Goal: Find specific page/section: Find specific page/section

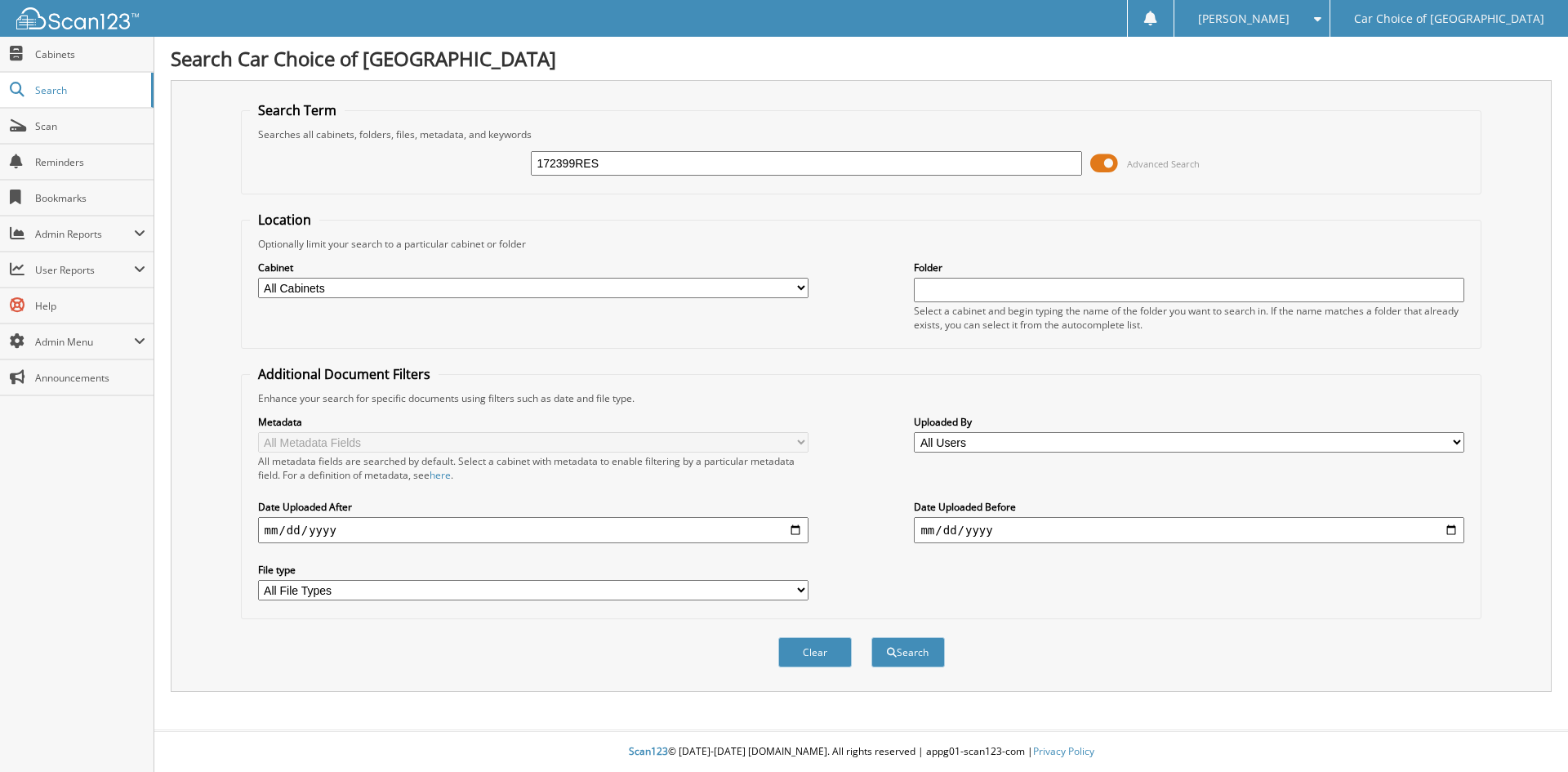
type input "172399RES"
click at [871, 637] on button "Search" at bounding box center [908, 652] width 74 height 30
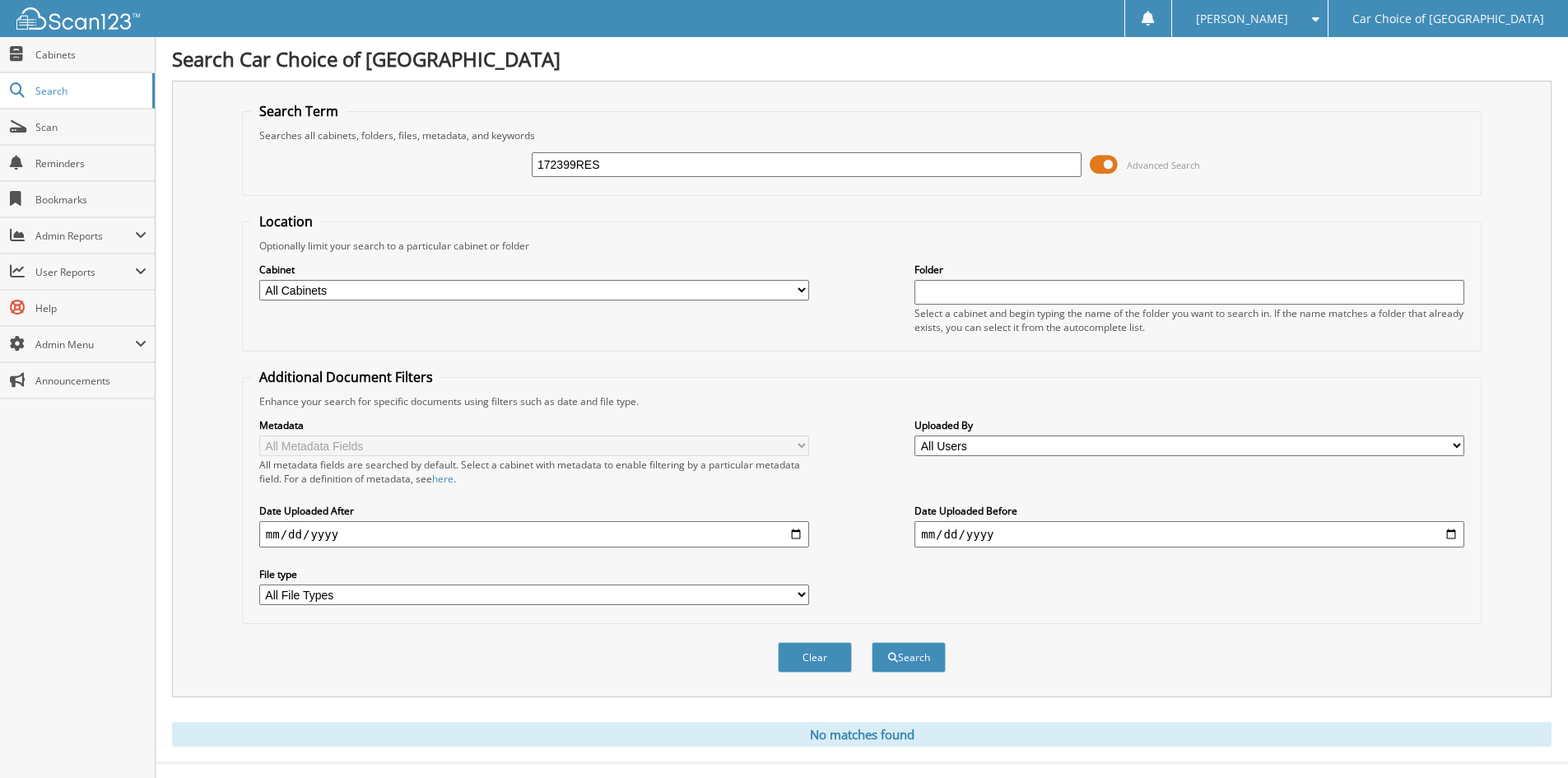
click at [652, 160] on input "172399RES" at bounding box center [807, 165] width 550 height 25
click at [638, 173] on input "172399RES" at bounding box center [807, 165] width 550 height 25
type input "165698"
click at [872, 642] on button "Search" at bounding box center [909, 657] width 74 height 31
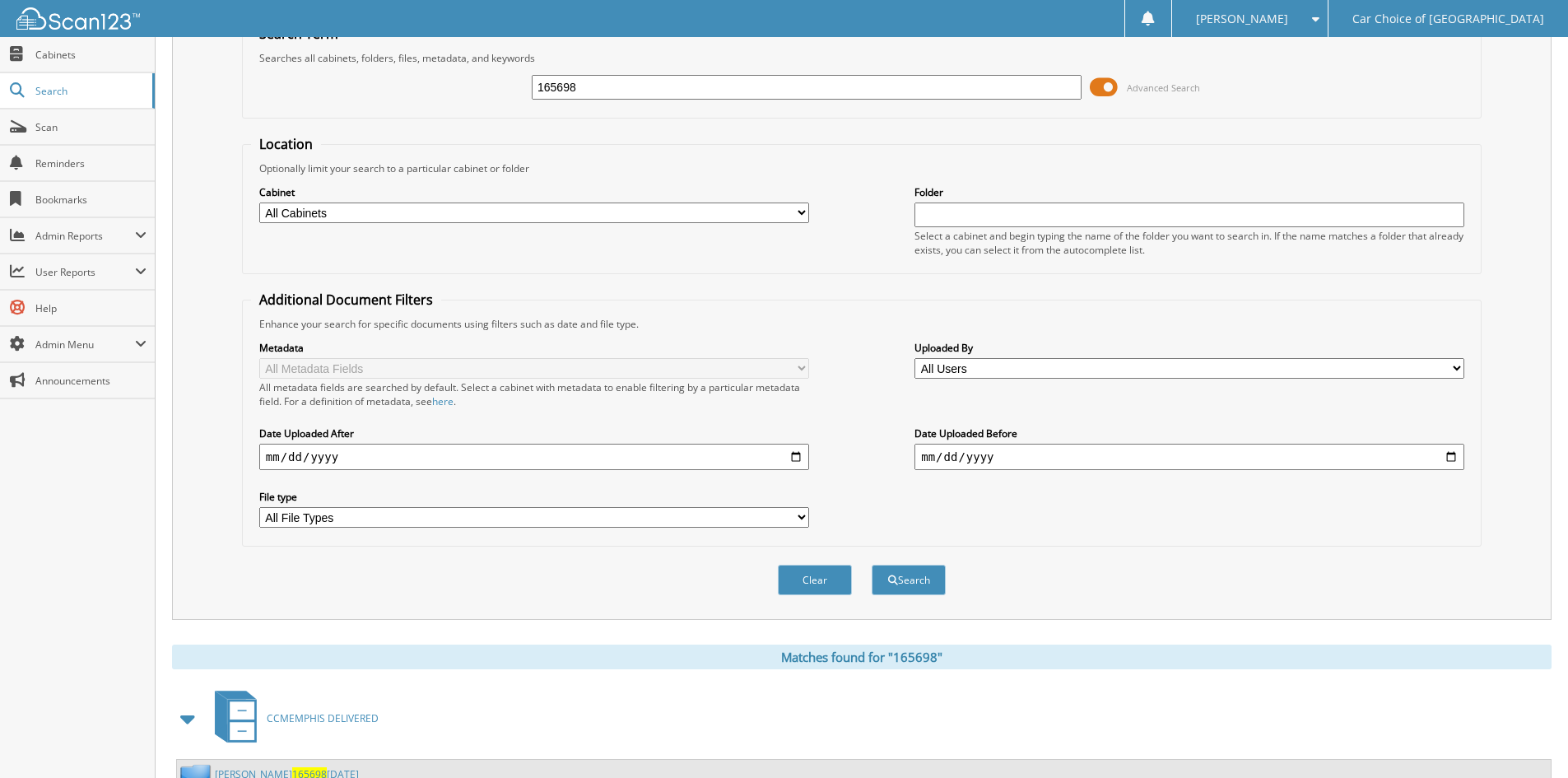
scroll to position [142, 0]
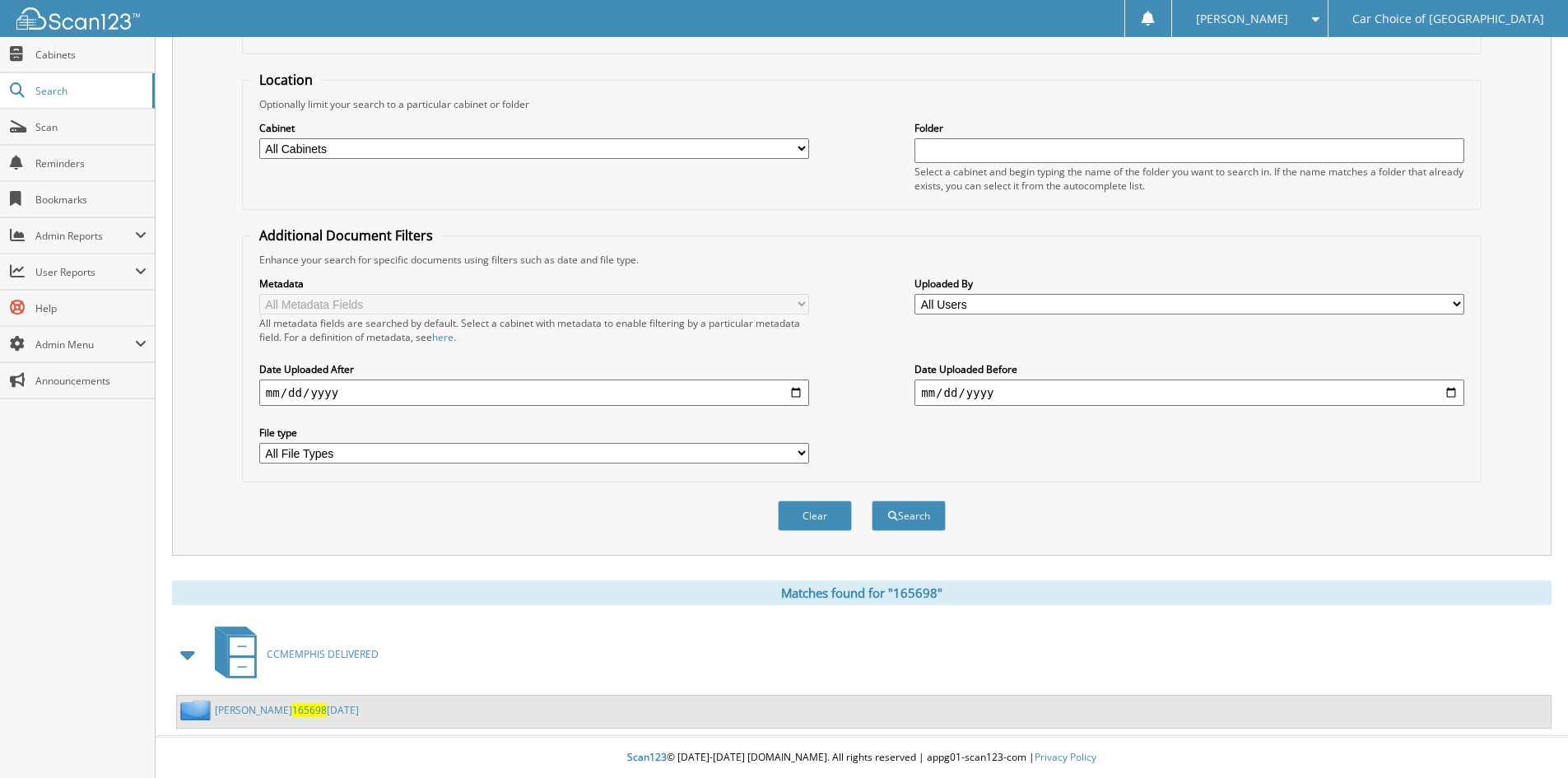
click at [257, 711] on link "PRECIOUS BUTTS 165698 9-10-25" at bounding box center [286, 709] width 144 height 14
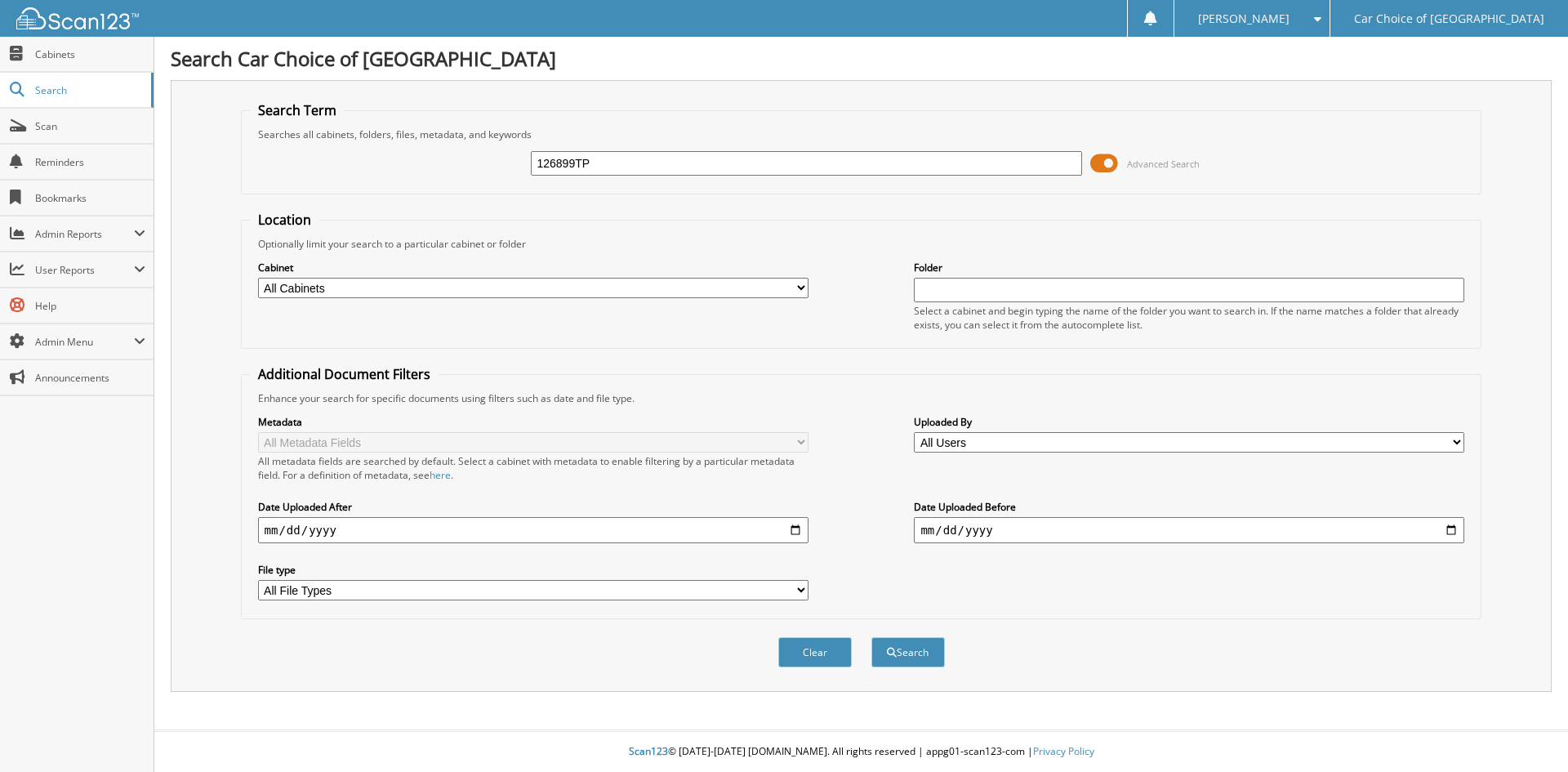
type input "126899TP"
click at [871, 637] on button "Search" at bounding box center [908, 652] width 74 height 30
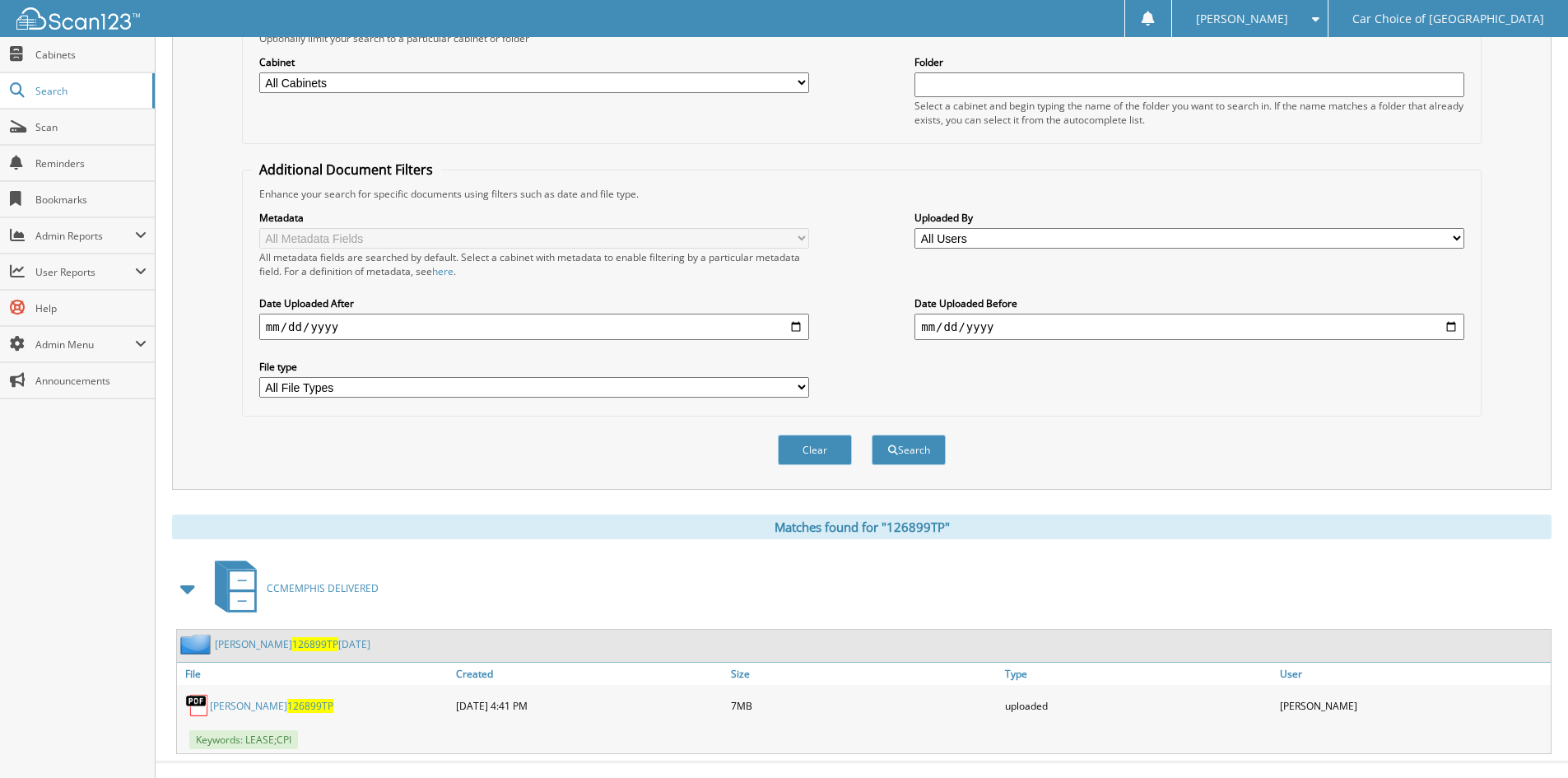
scroll to position [234, 0]
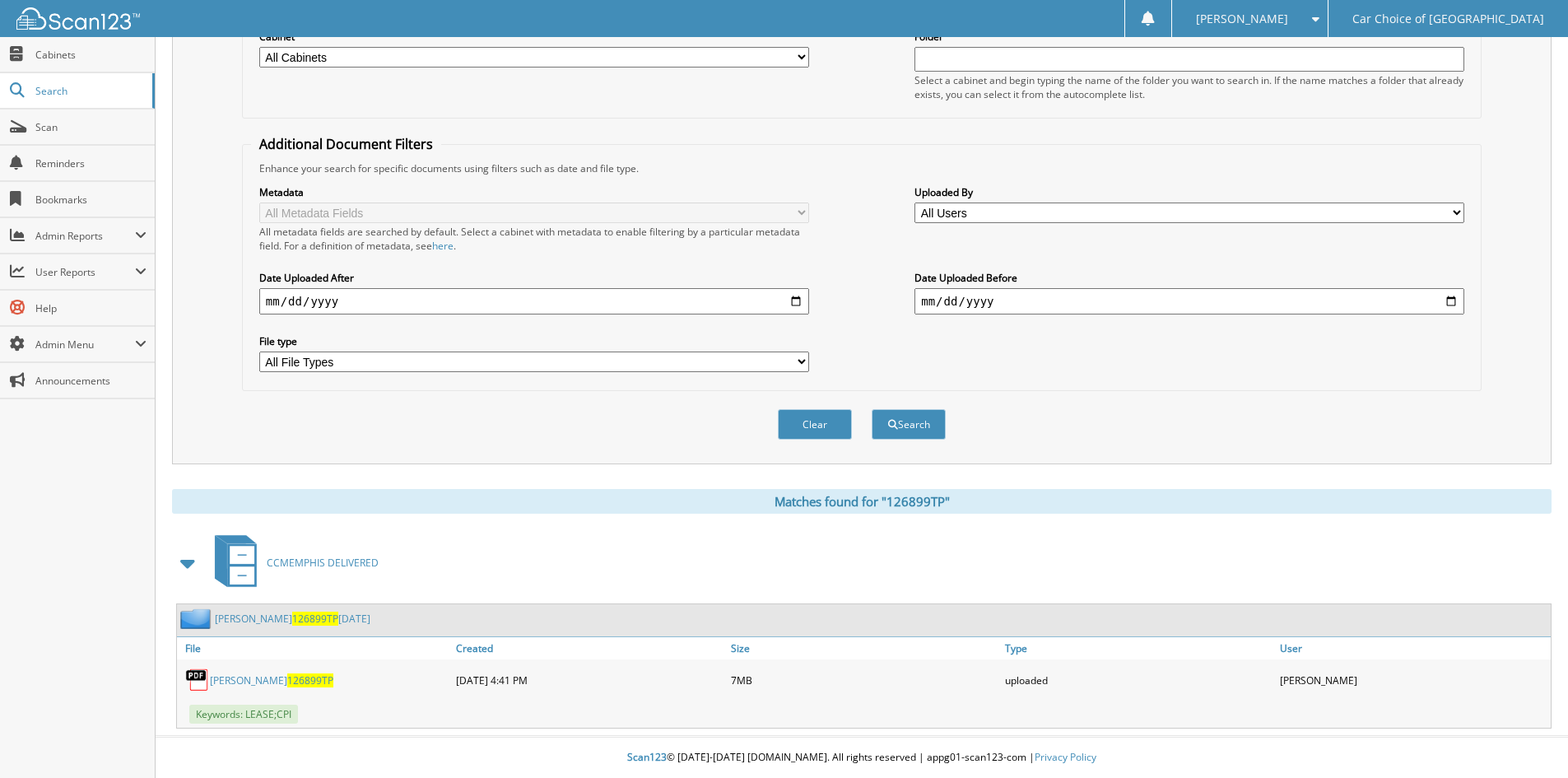
click at [267, 621] on link "GERALD BLANDING 126899TP 9-10-25" at bounding box center [292, 618] width 155 height 14
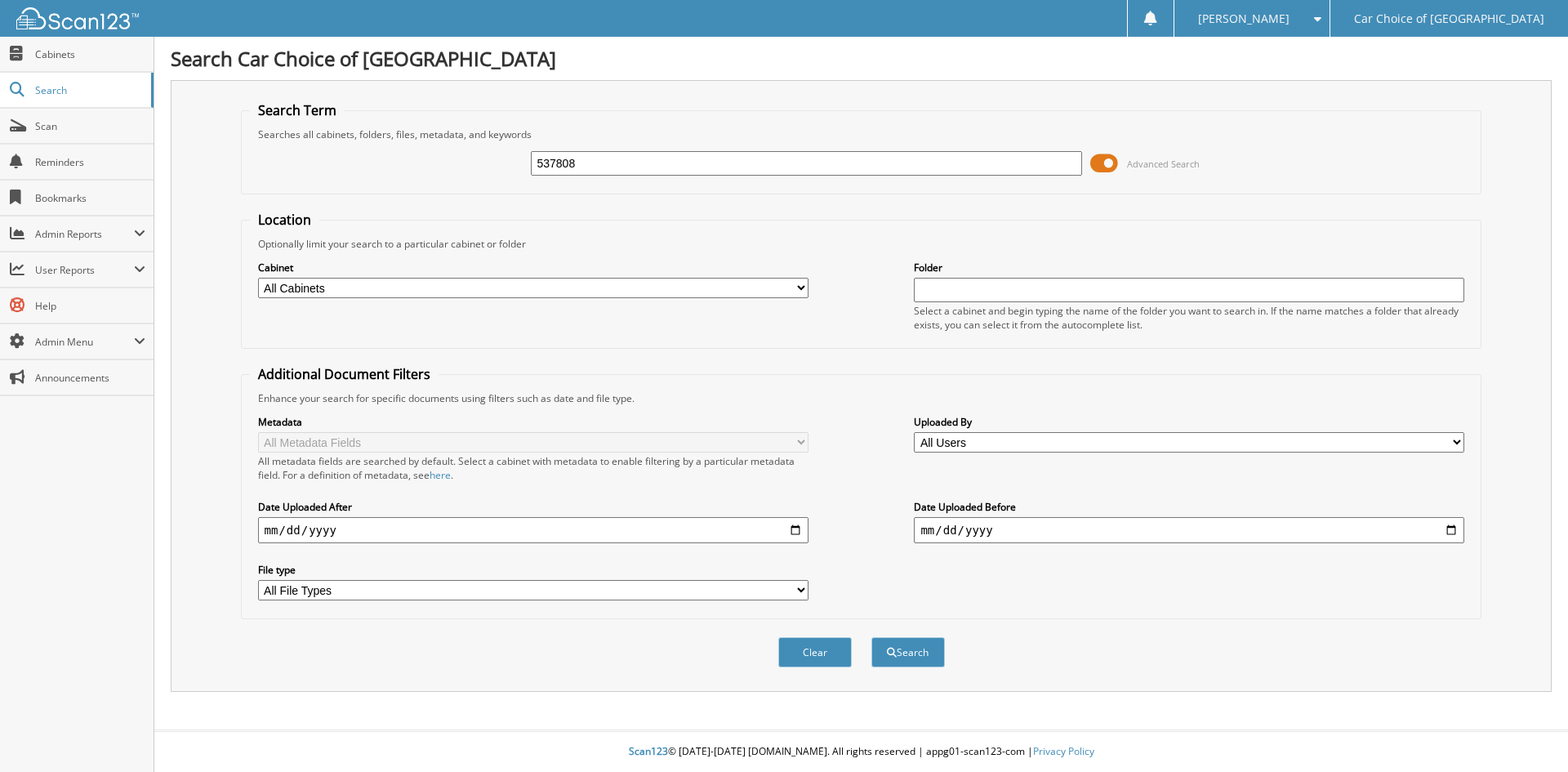
type input "537808"
click at [871, 637] on button "Search" at bounding box center [908, 652] width 74 height 30
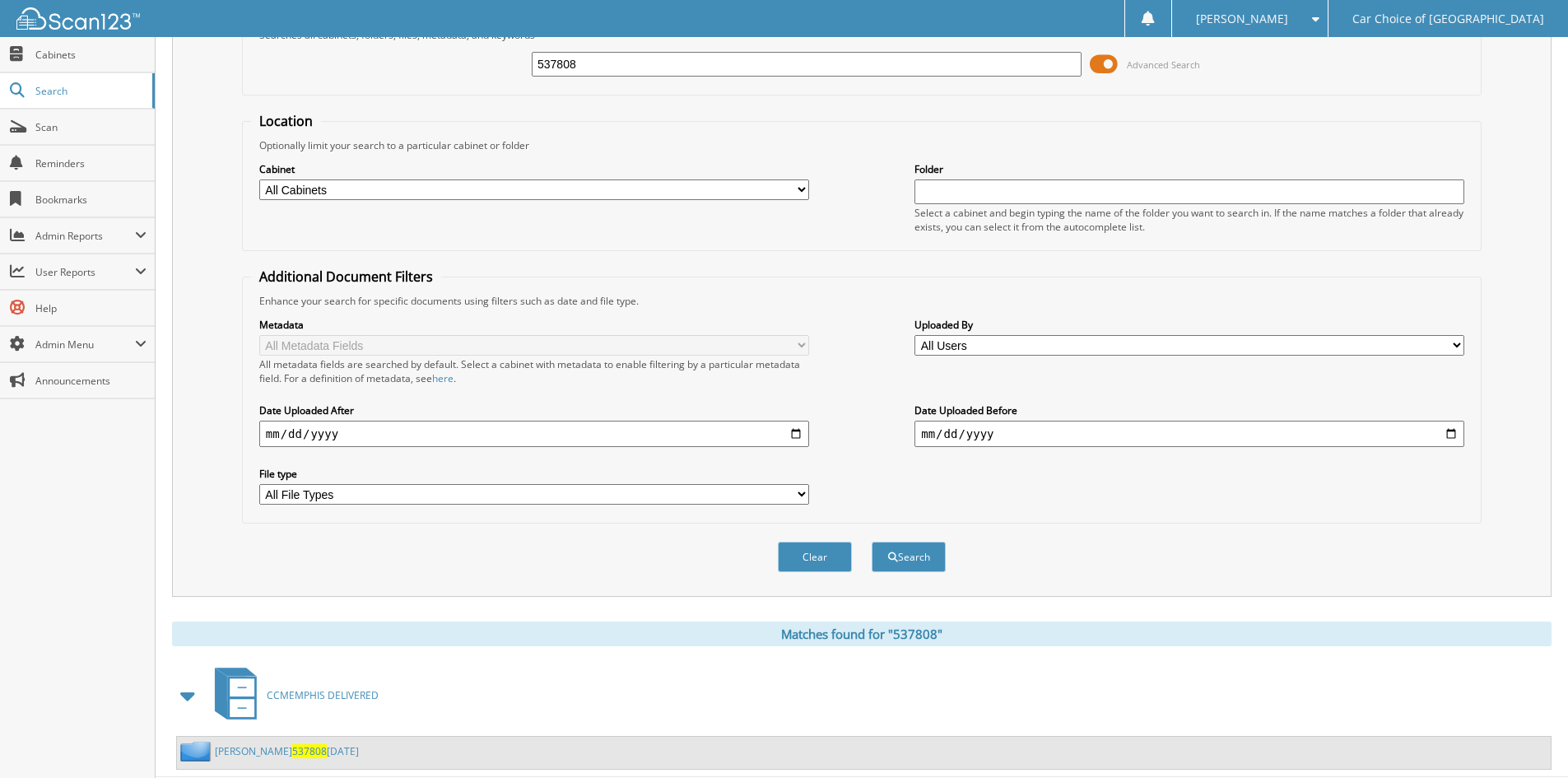
scroll to position [142, 0]
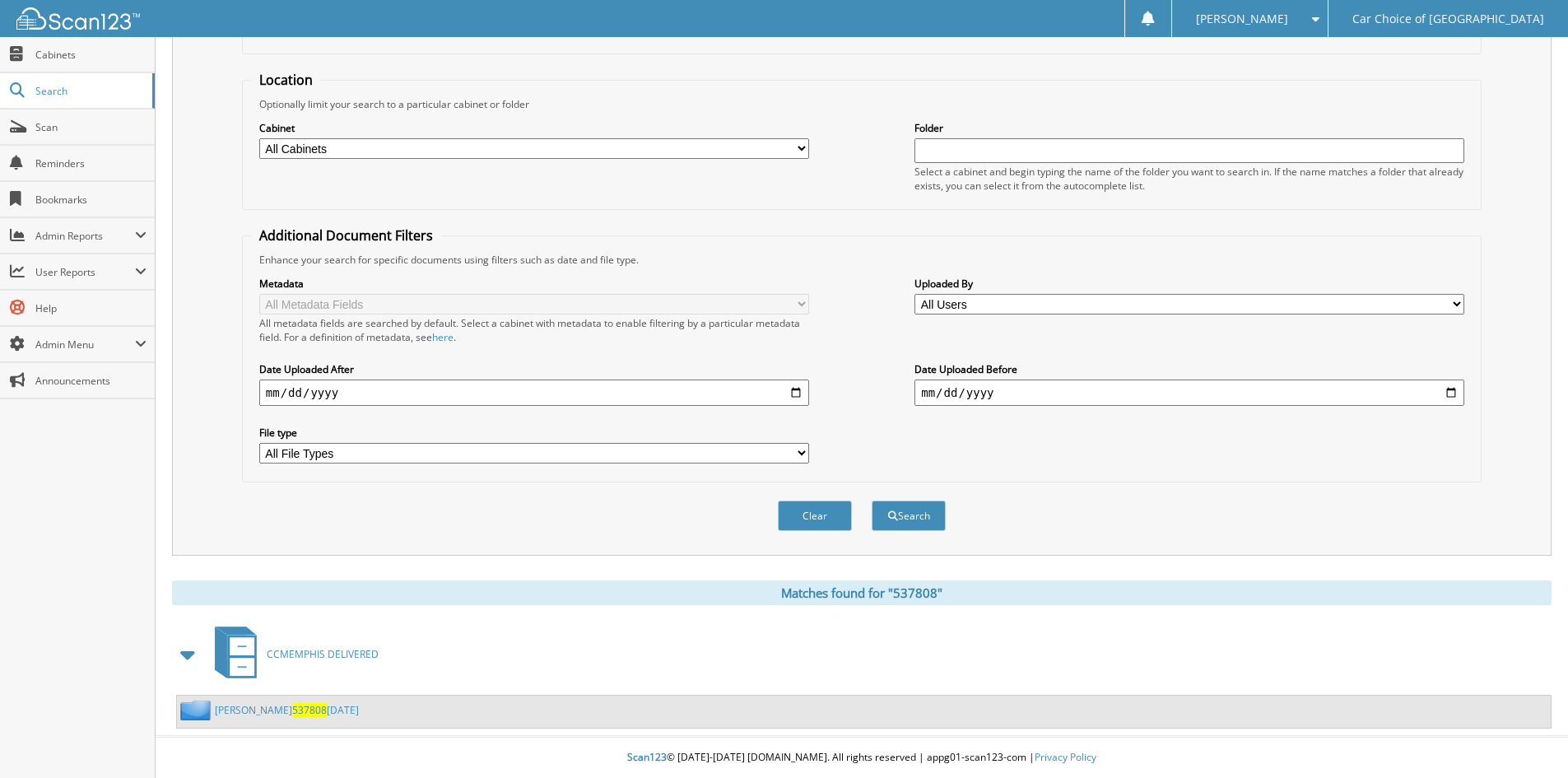
click at [328, 709] on link "Aysia Mitchell 537808 9-10-25" at bounding box center [286, 709] width 144 height 14
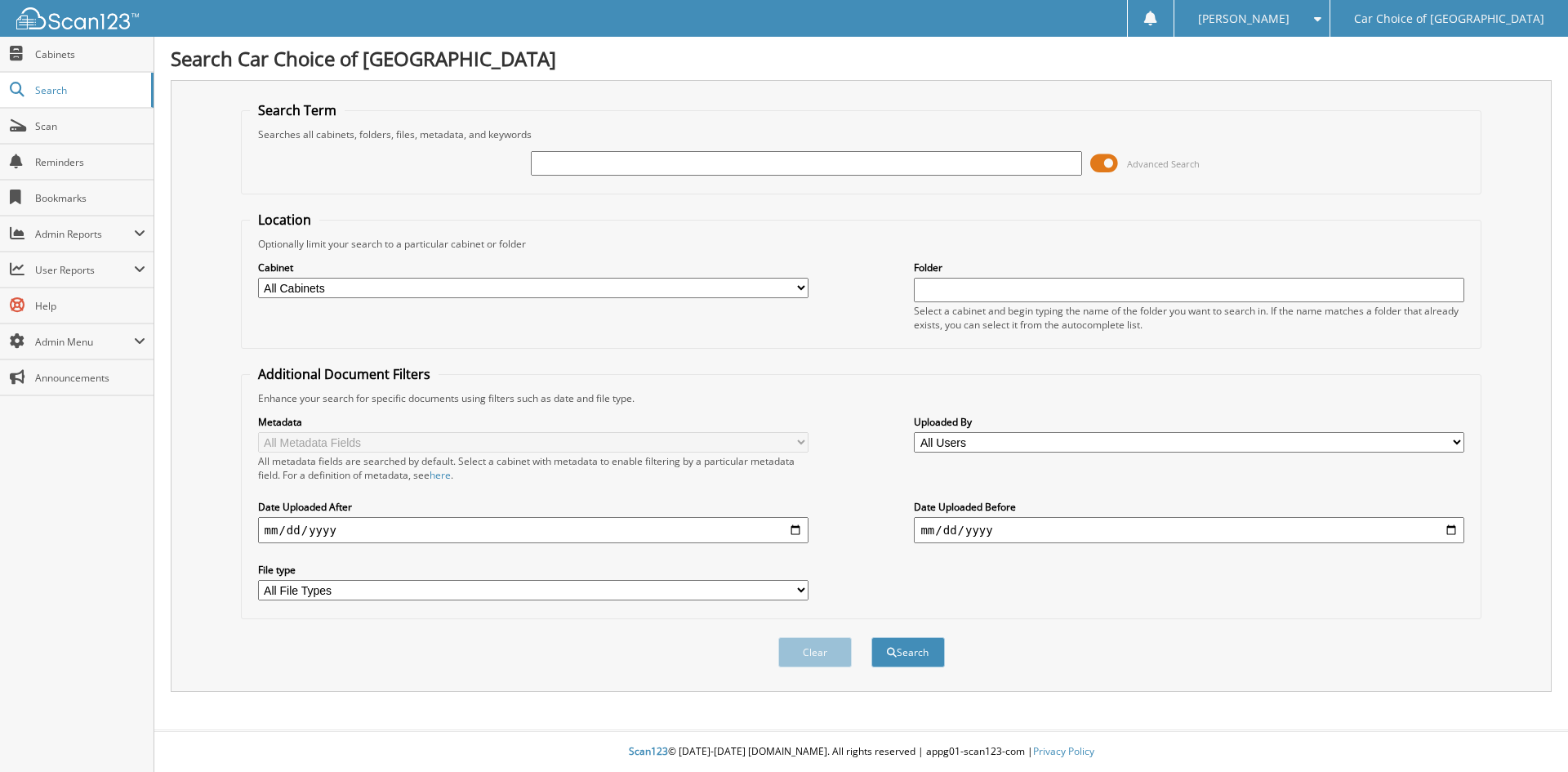
click at [583, 158] on input "text" at bounding box center [806, 163] width 550 height 25
type input "800379RW2"
click at [871, 637] on button "Search" at bounding box center [908, 652] width 74 height 30
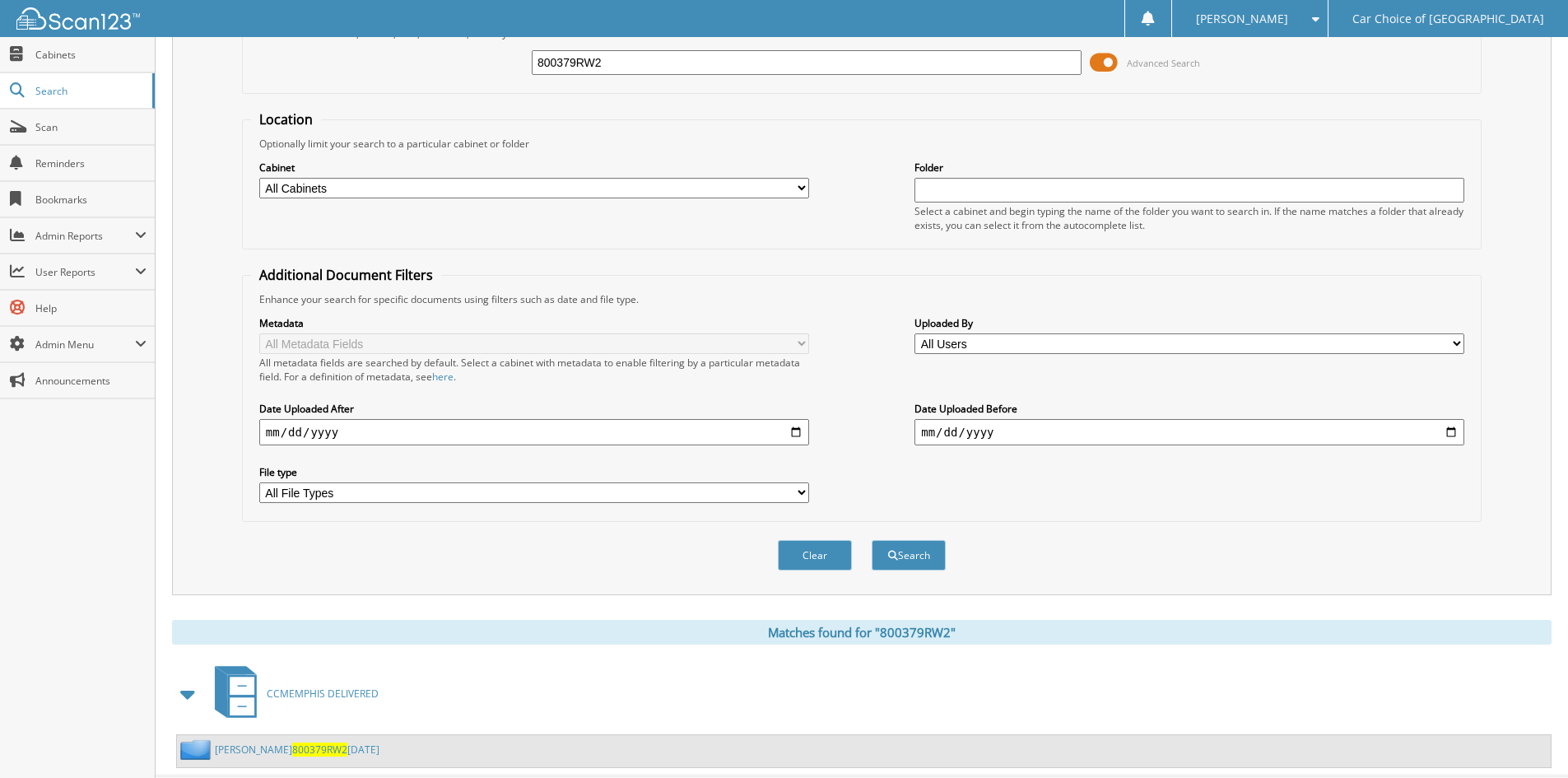
scroll to position [142, 0]
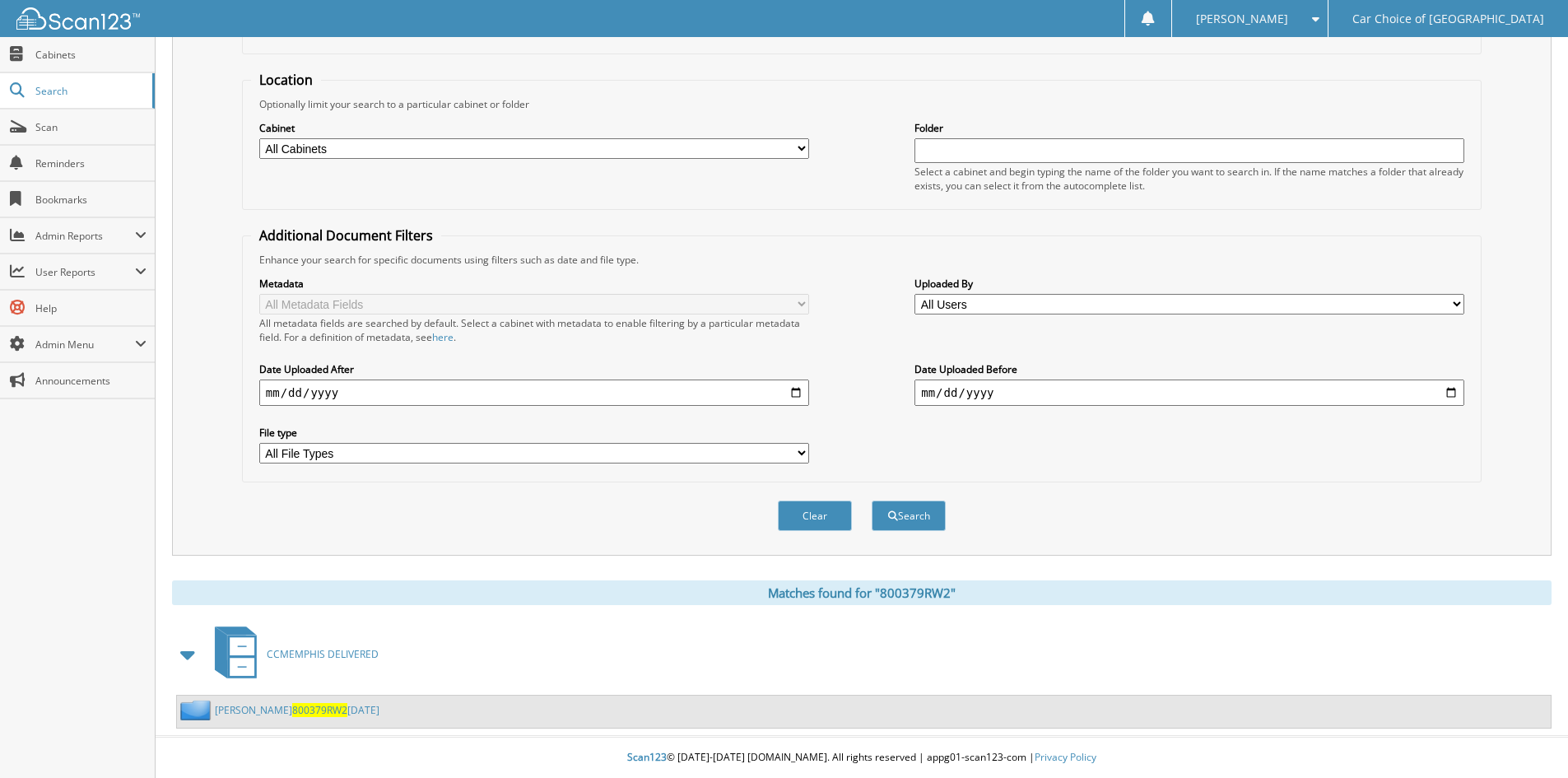
click at [263, 707] on link "[PERSON_NAME] 800379RW2 [DATE]" at bounding box center [296, 709] width 165 height 14
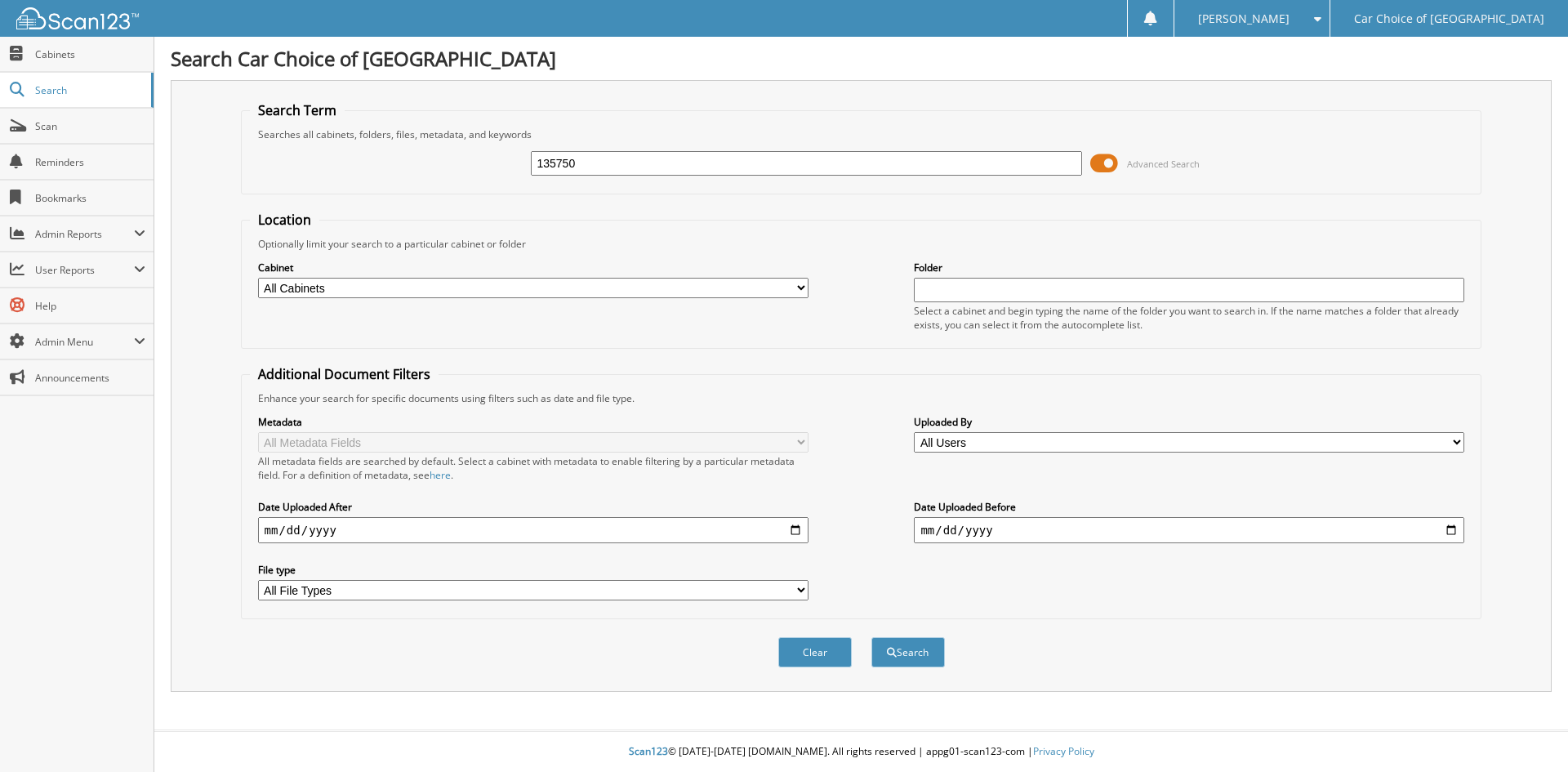
type input "135750"
click at [871, 637] on button "Search" at bounding box center [908, 652] width 74 height 30
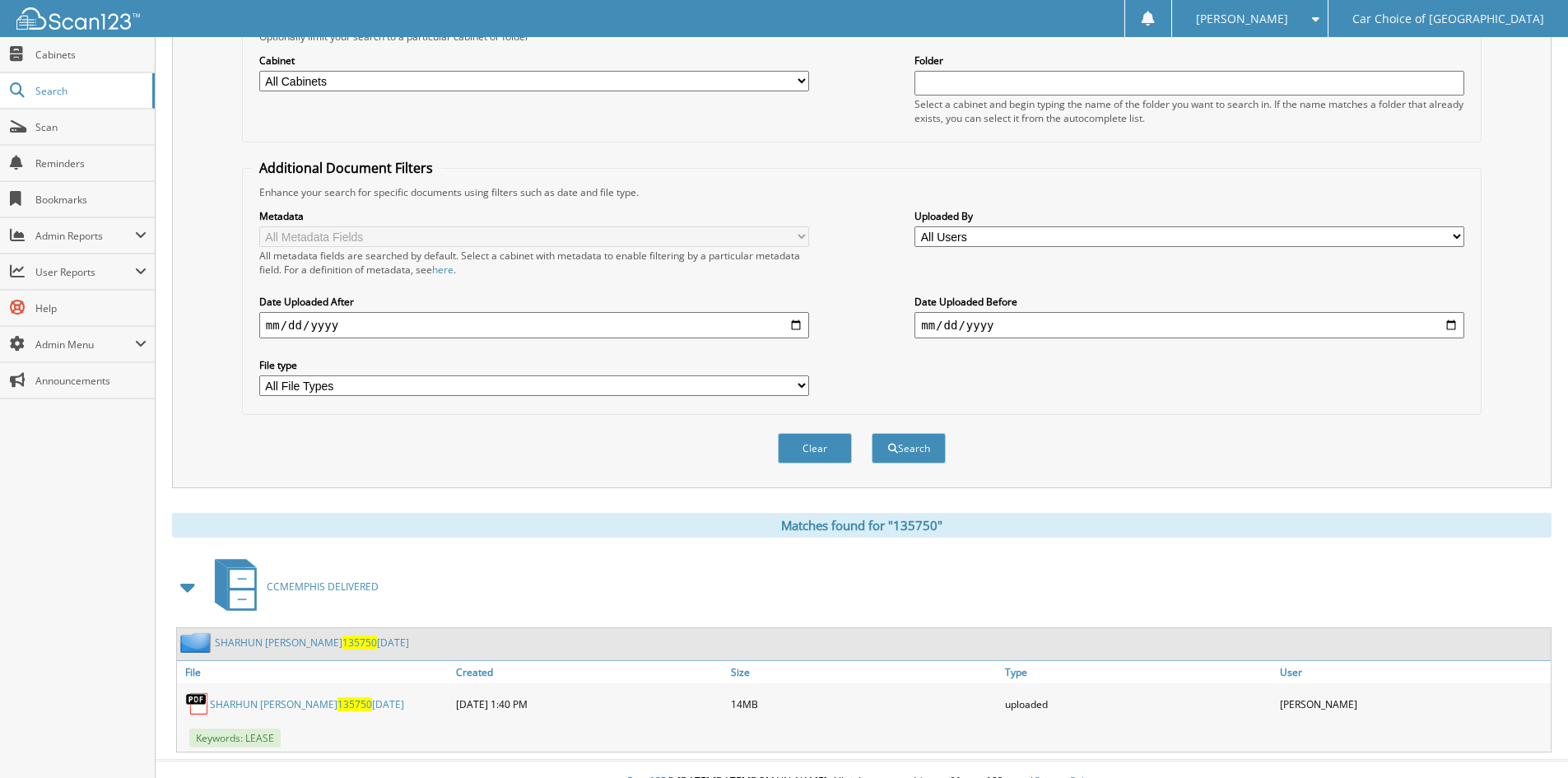
scroll to position [234, 0]
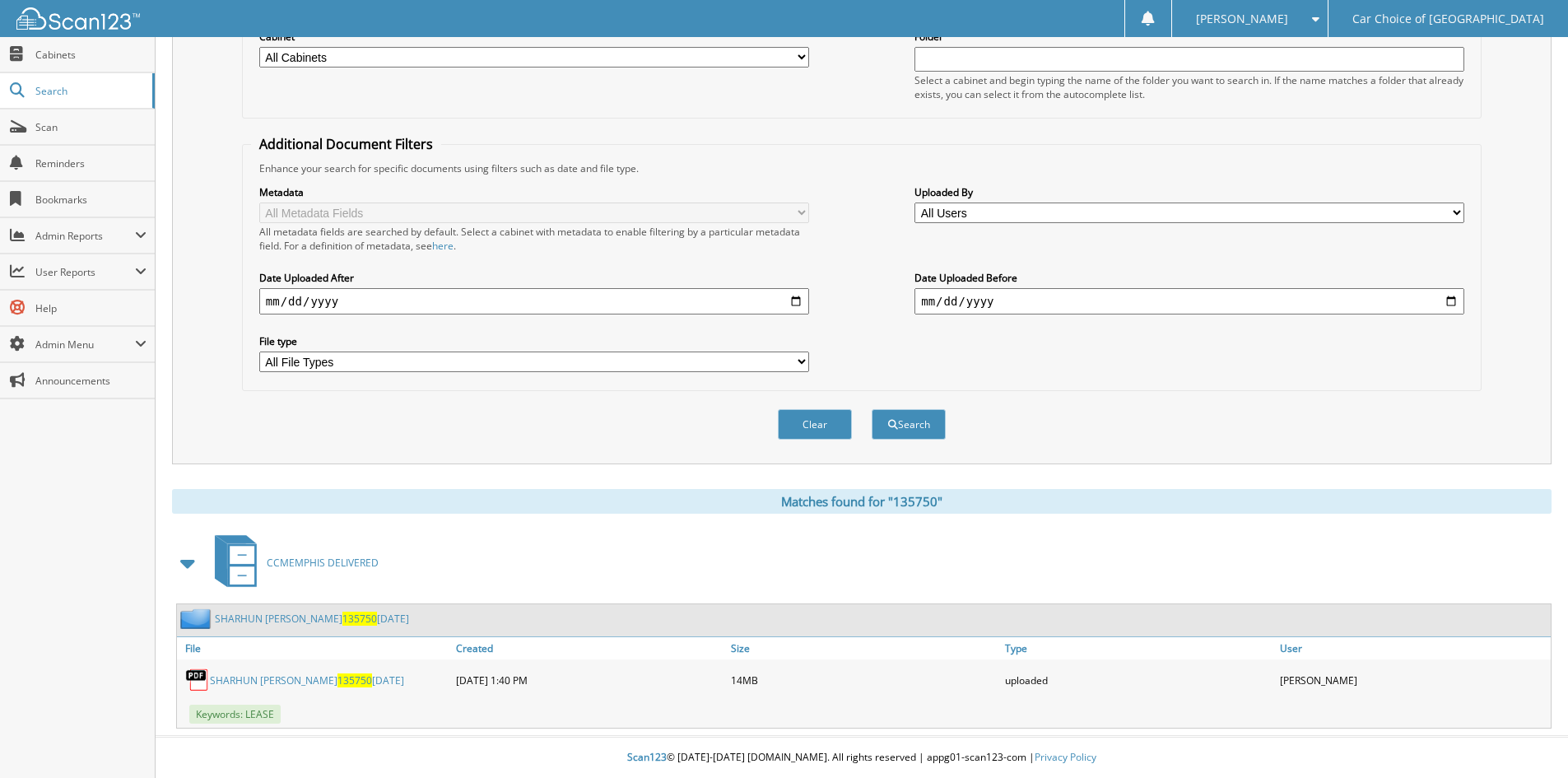
click at [278, 619] on link "SHARHUN BLOUNT 135750 9-11-25" at bounding box center [311, 618] width 194 height 14
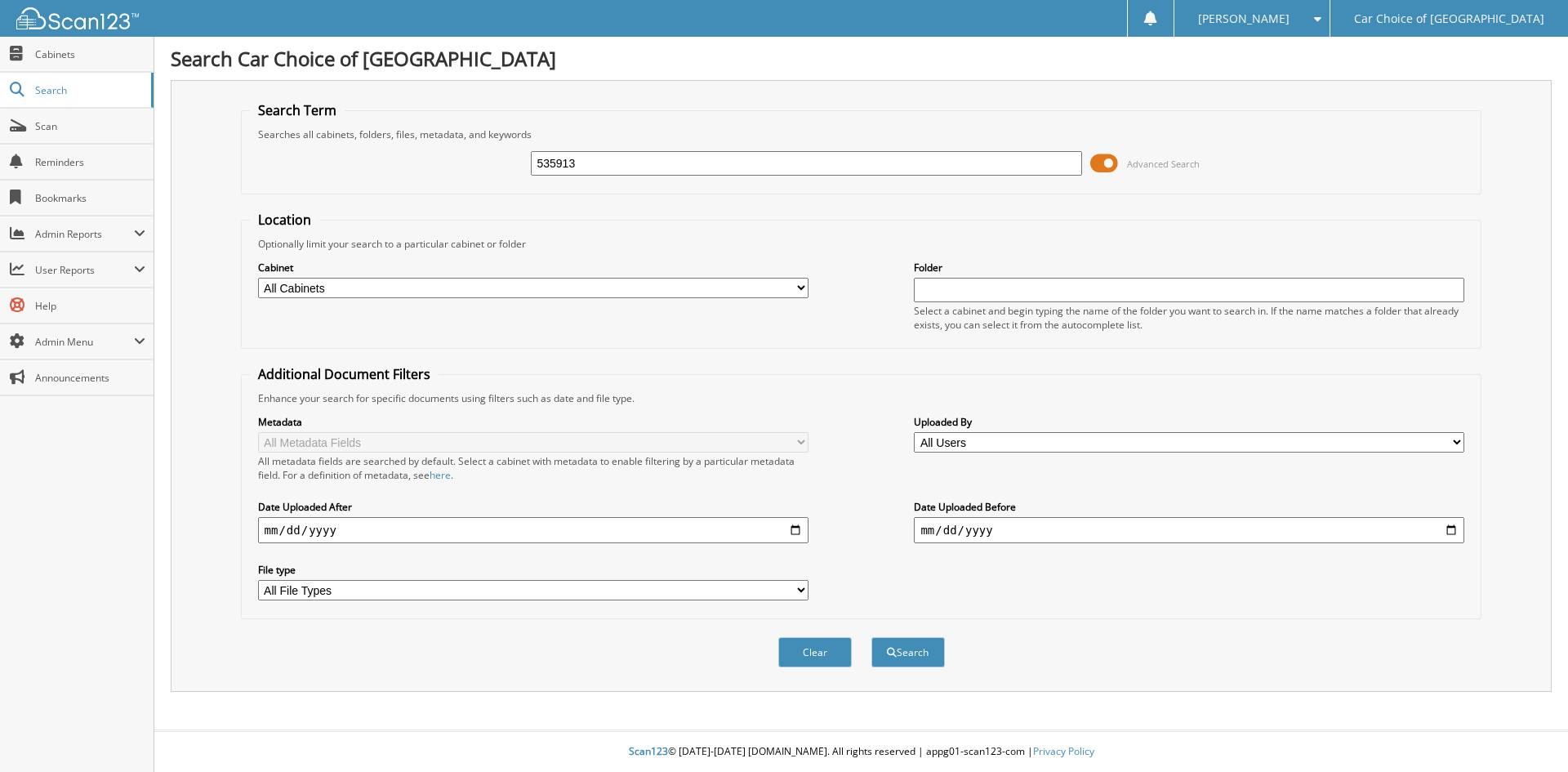
type input "535913"
click at [871, 637] on button "Search" at bounding box center [908, 652] width 74 height 30
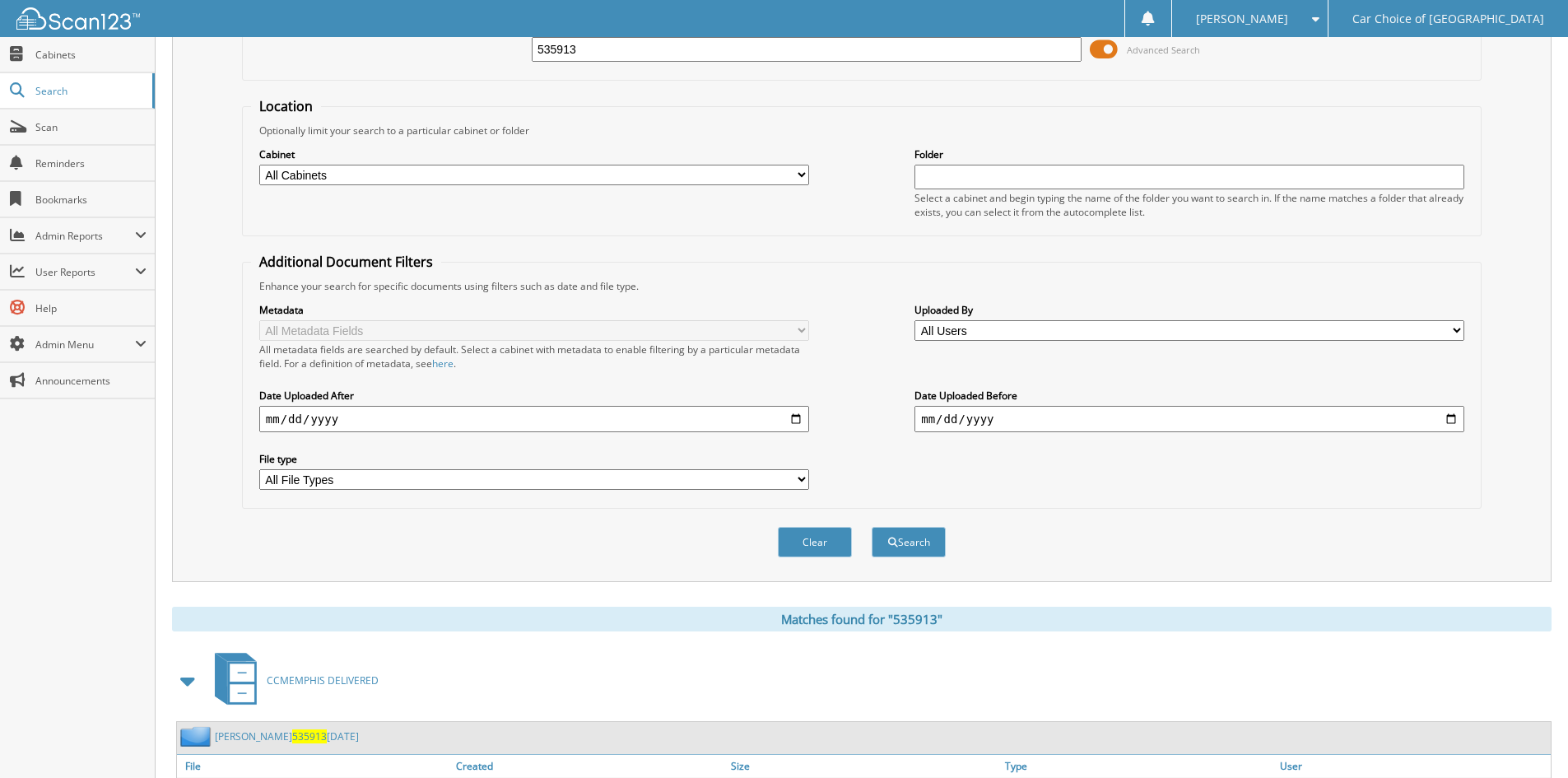
scroll to position [234, 0]
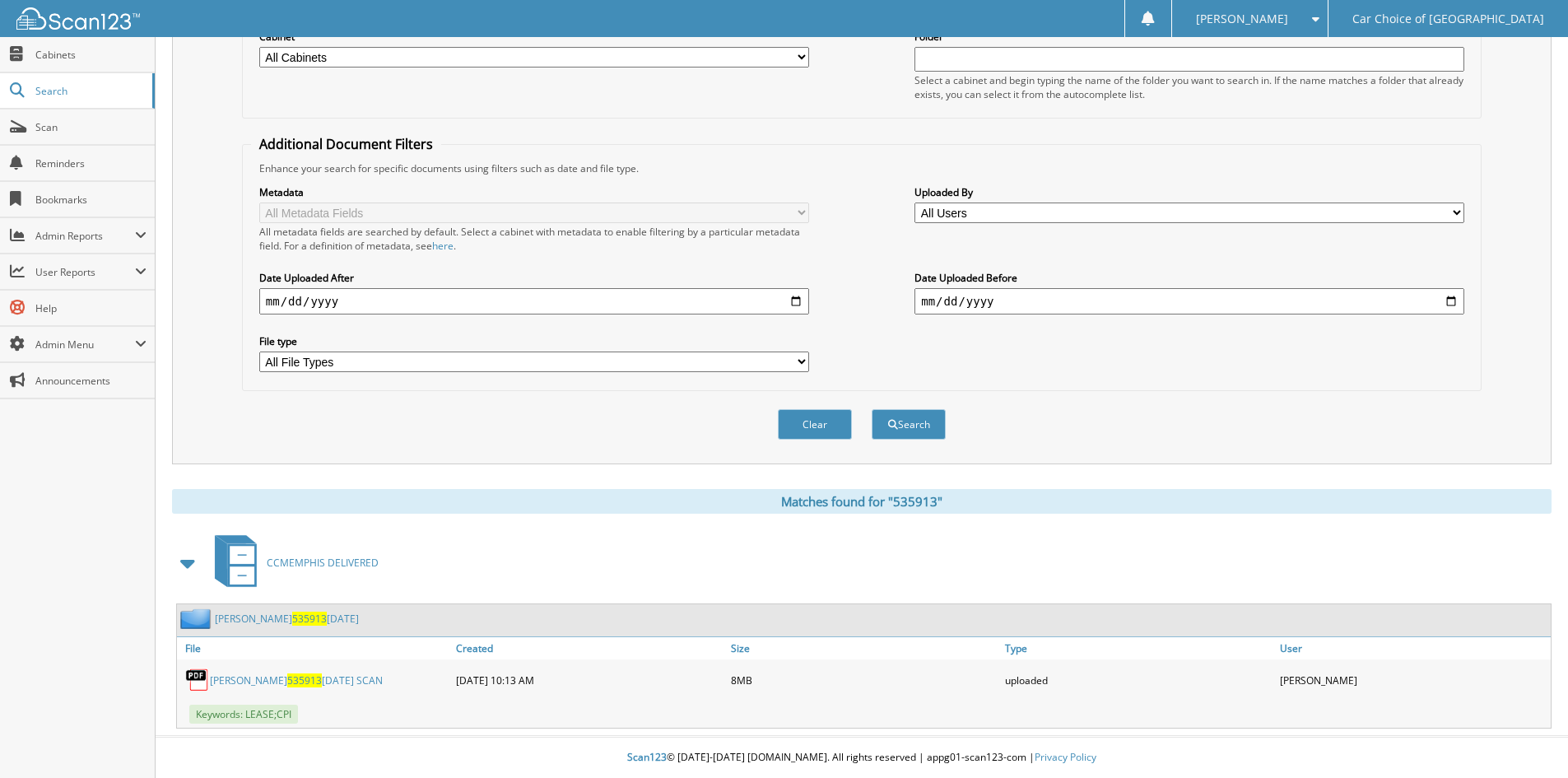
click at [333, 619] on link "TRACY GRAY 535913 9-12-25" at bounding box center [286, 618] width 144 height 14
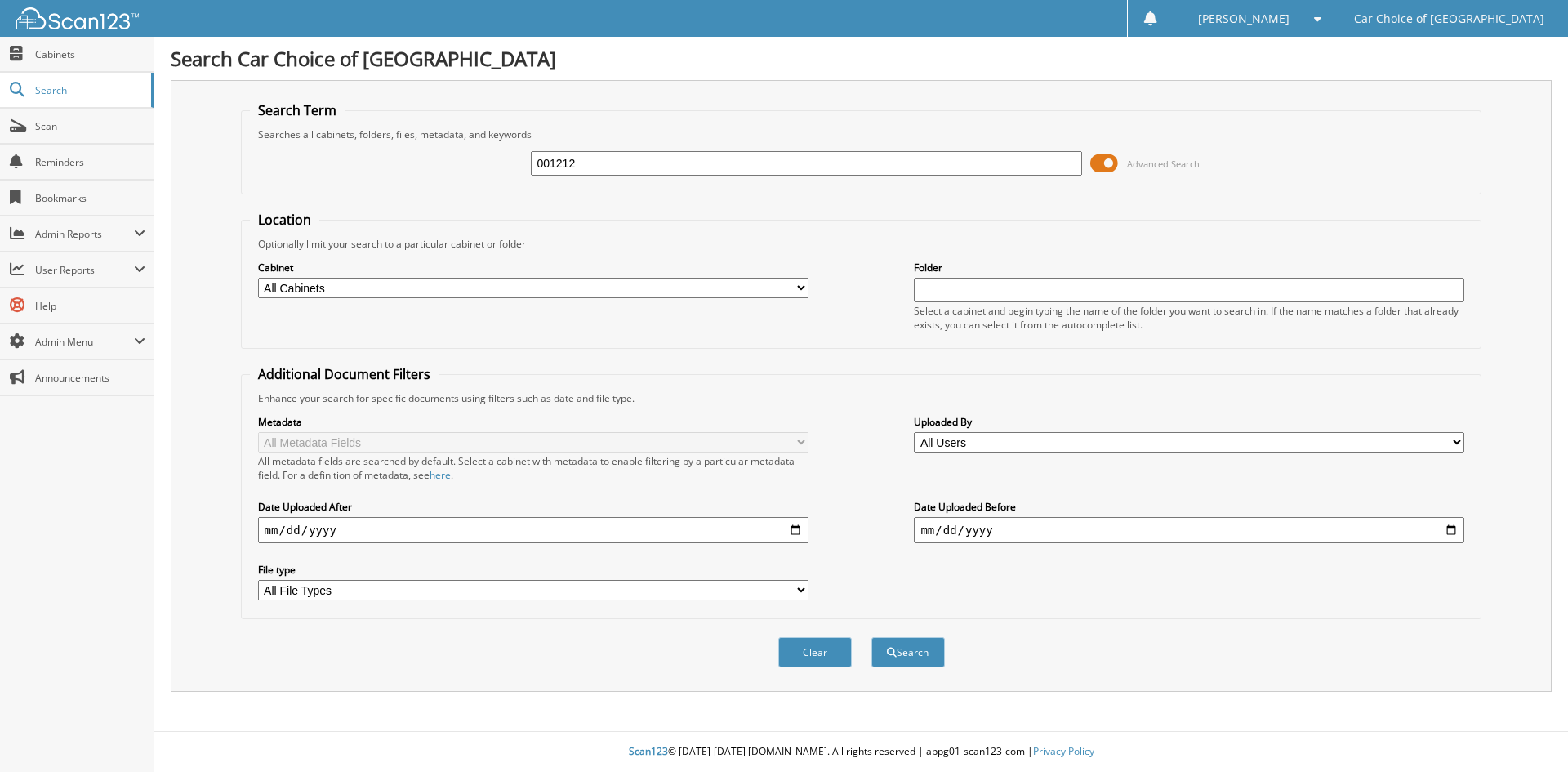
type input "001212"
click at [871, 637] on button "Search" at bounding box center [908, 652] width 74 height 30
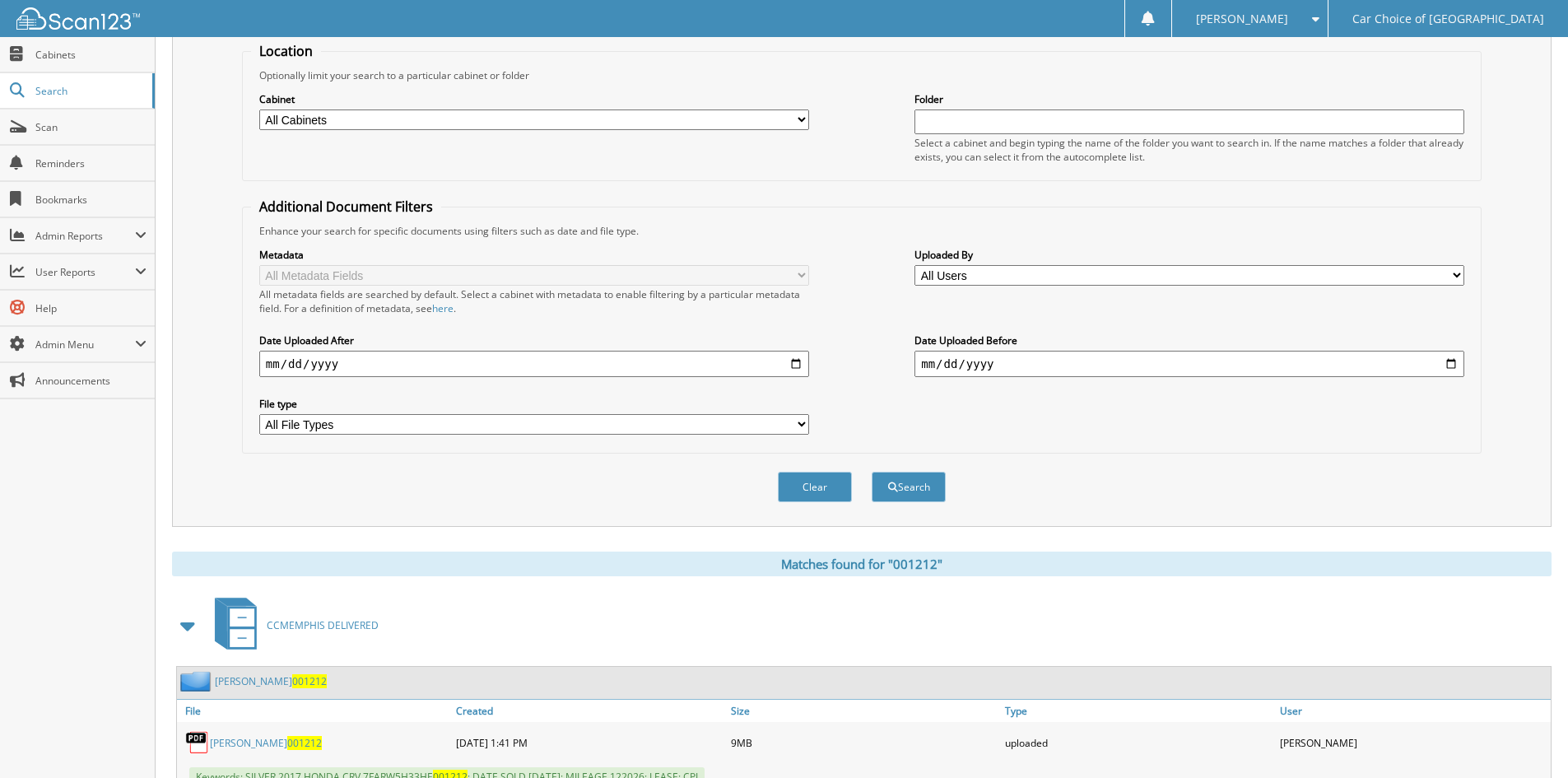
scroll to position [234, 0]
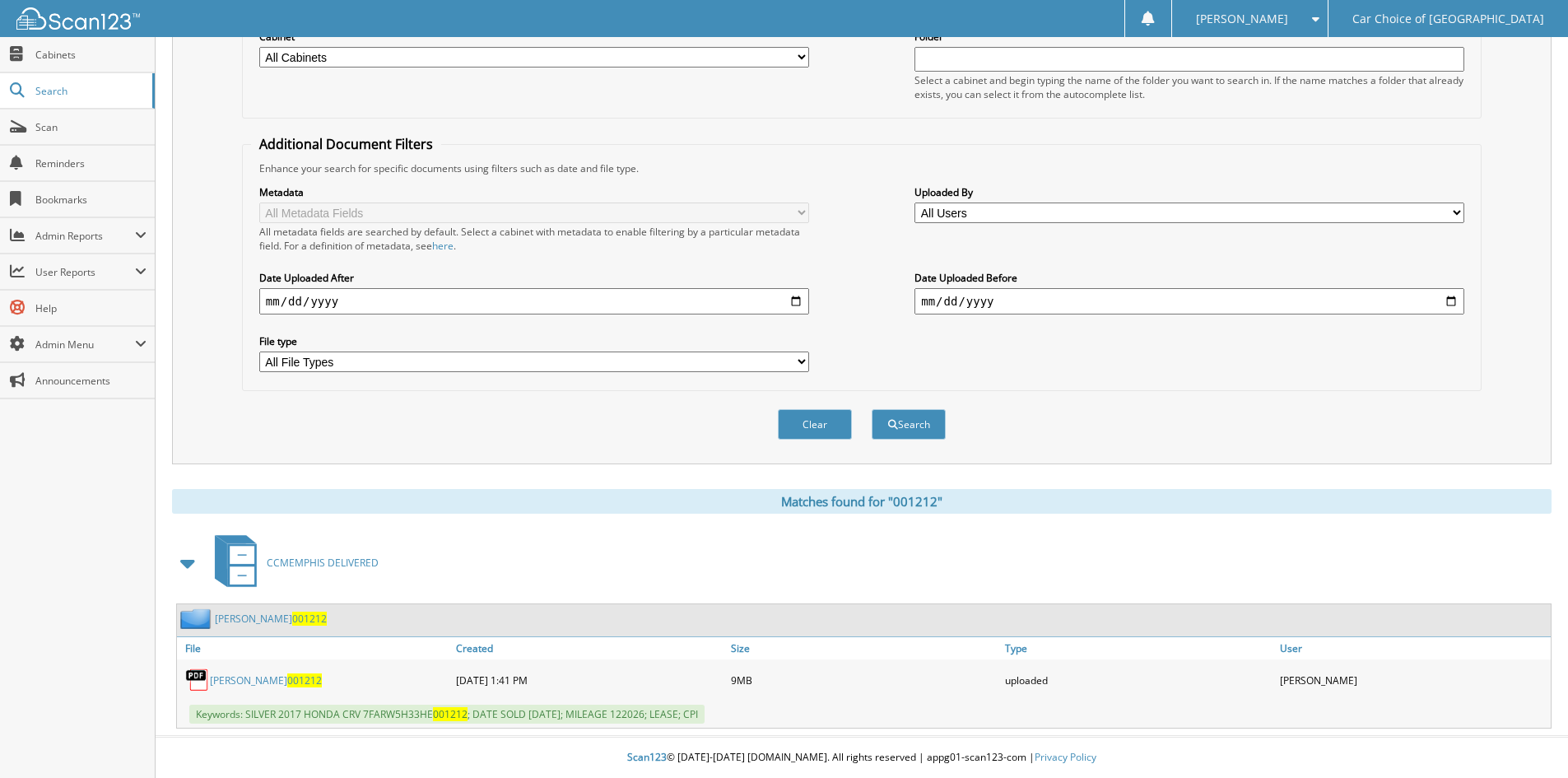
click at [272, 624] on link "[PERSON_NAME] 001212" at bounding box center [270, 618] width 112 height 14
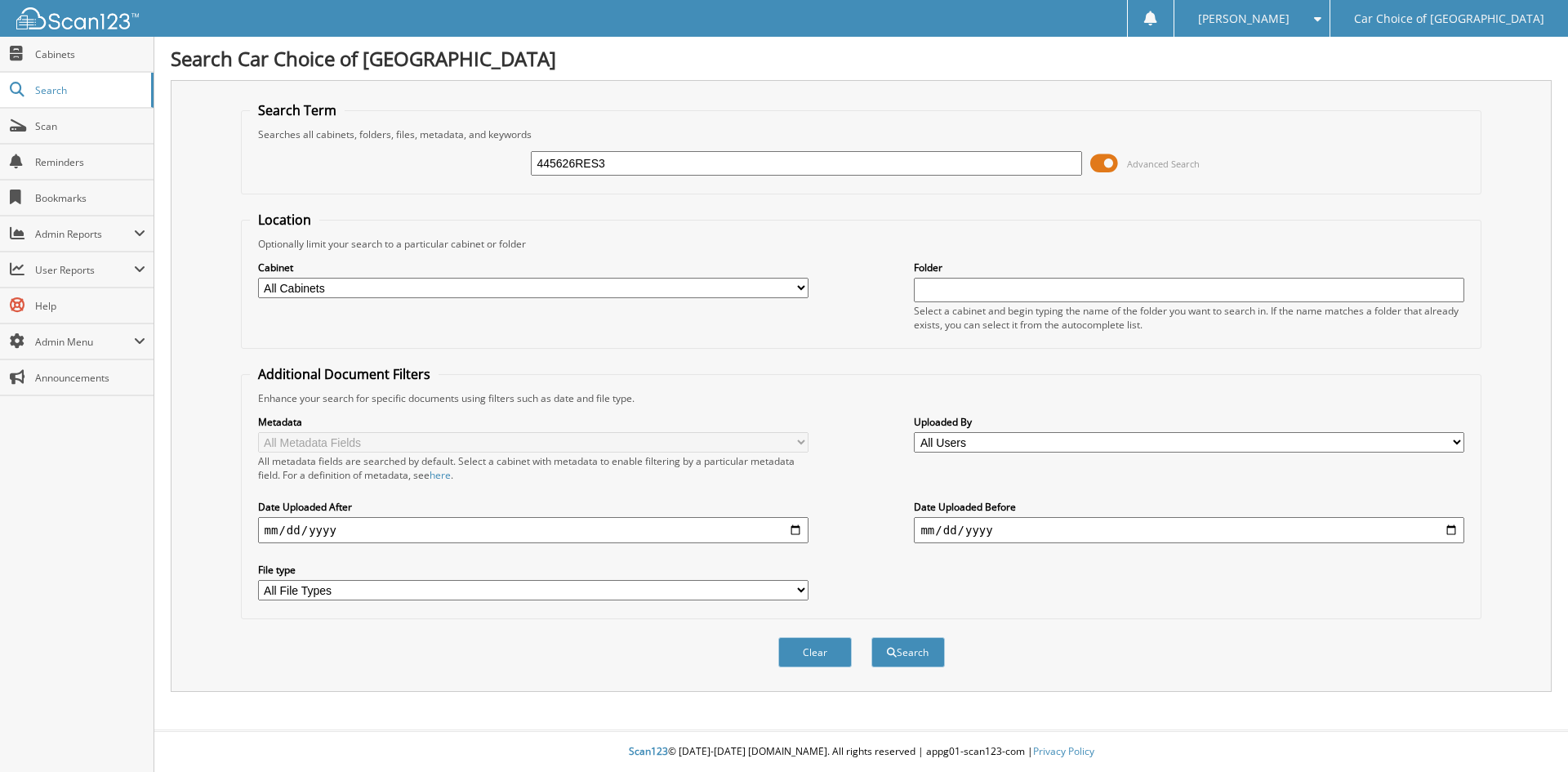
type input "445626RES3"
click at [871, 637] on button "Search" at bounding box center [908, 652] width 74 height 30
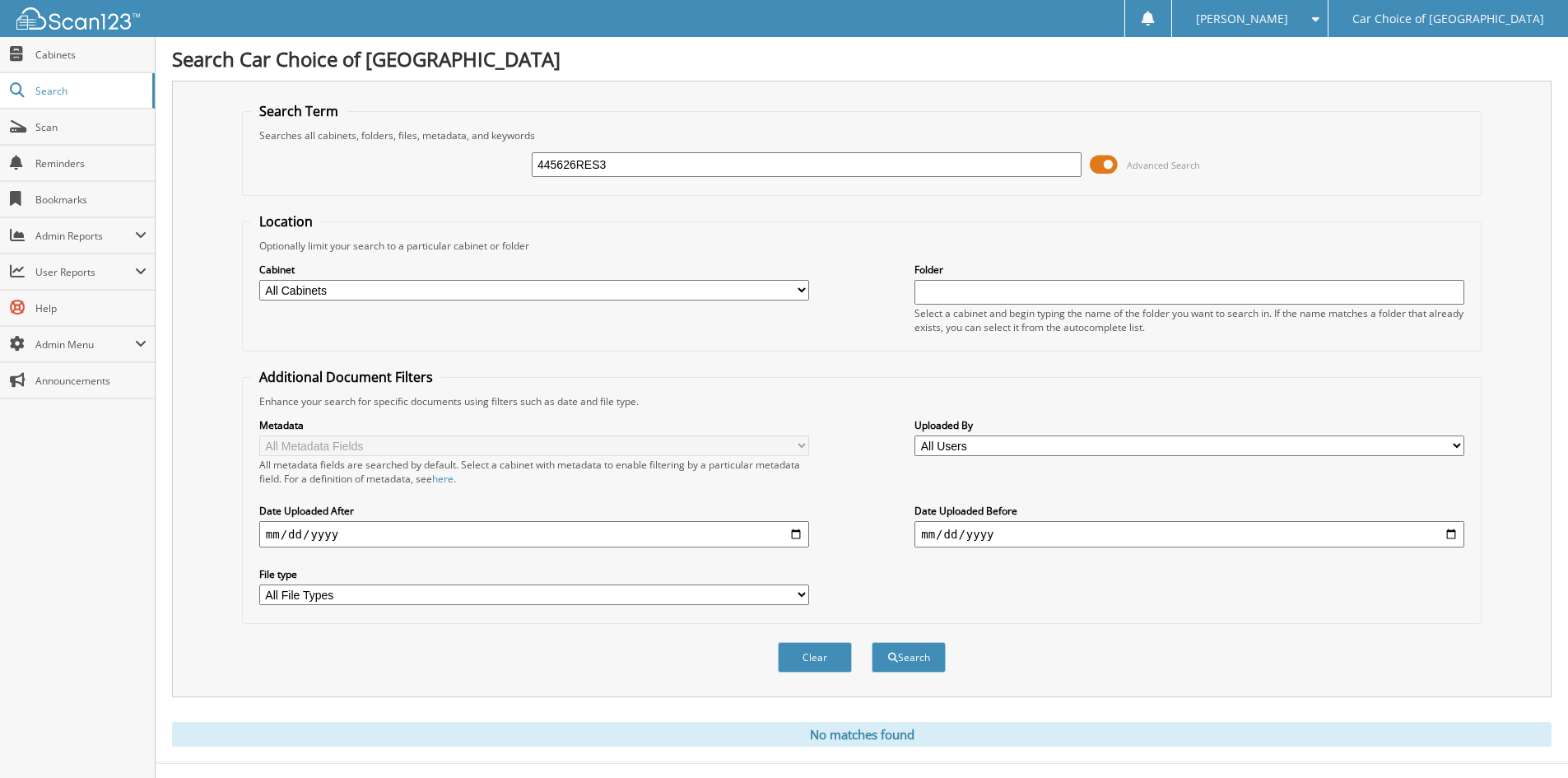
click at [662, 167] on input "445626RES3" at bounding box center [807, 165] width 550 height 25
type input "445626RES"
click at [872, 642] on button "Search" at bounding box center [909, 657] width 74 height 31
click at [673, 162] on input "445626RES" at bounding box center [807, 165] width 550 height 25
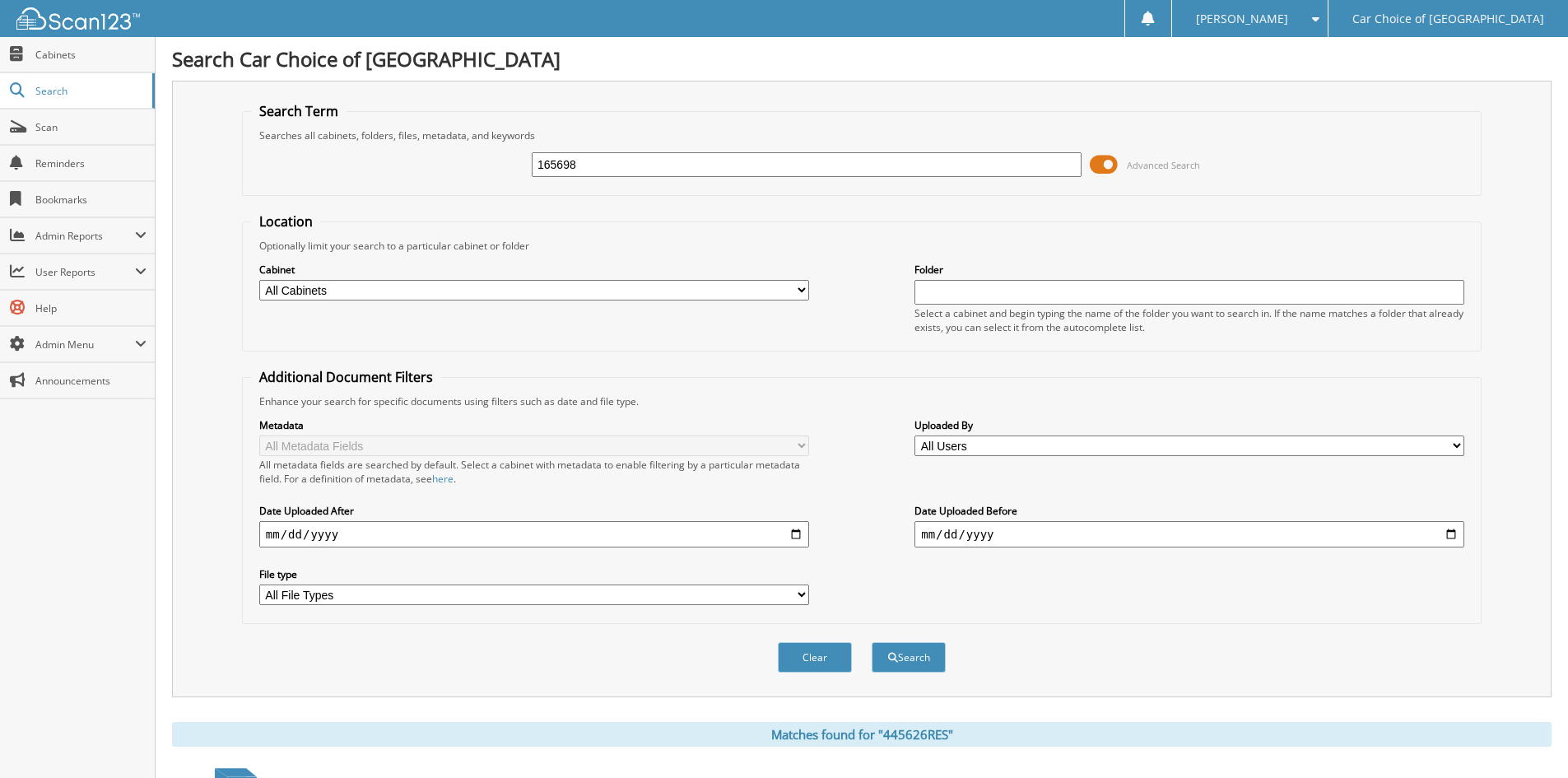
type input "165698"
click at [872, 642] on button "Search" at bounding box center [909, 657] width 74 height 31
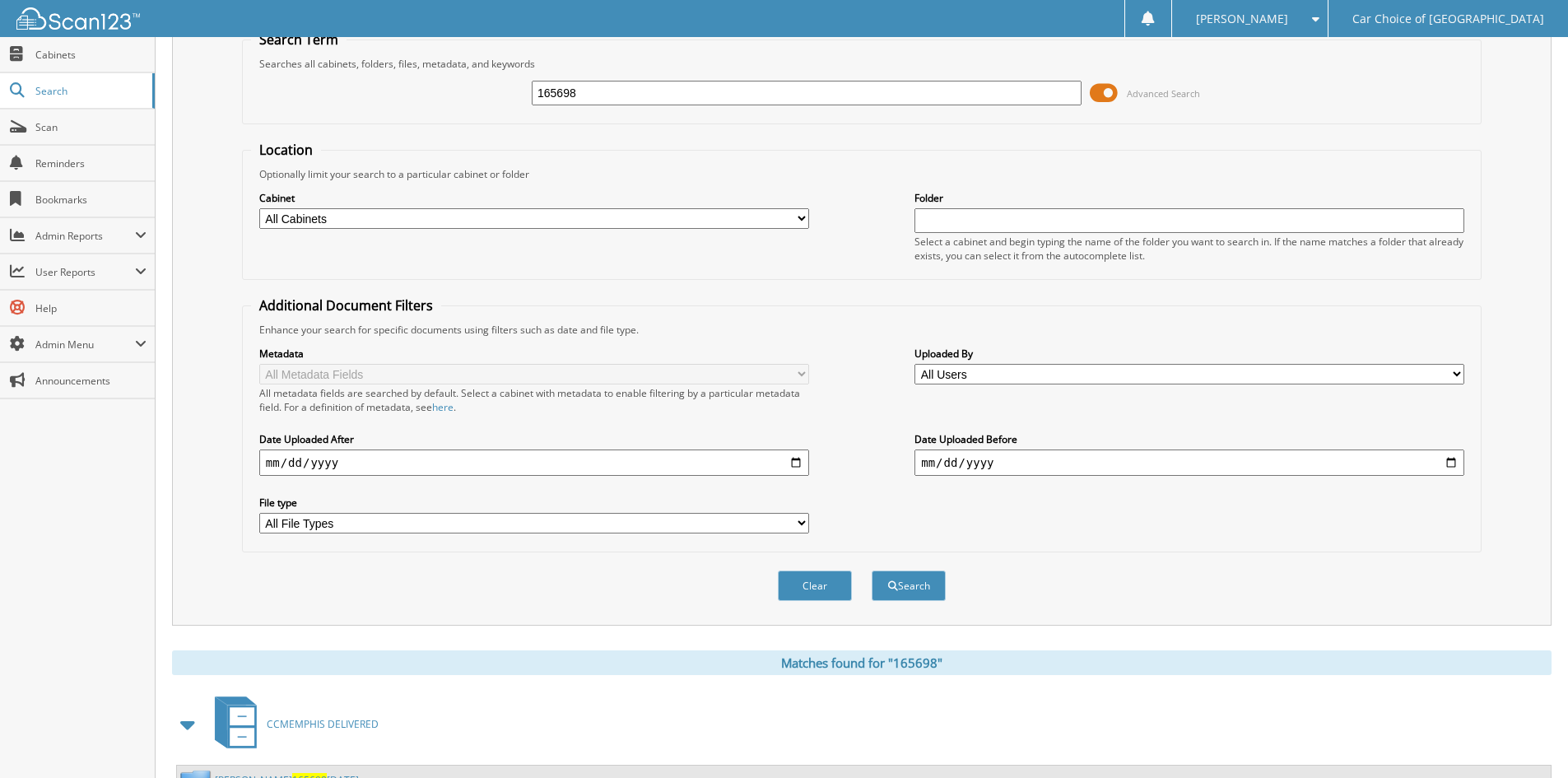
scroll to position [142, 0]
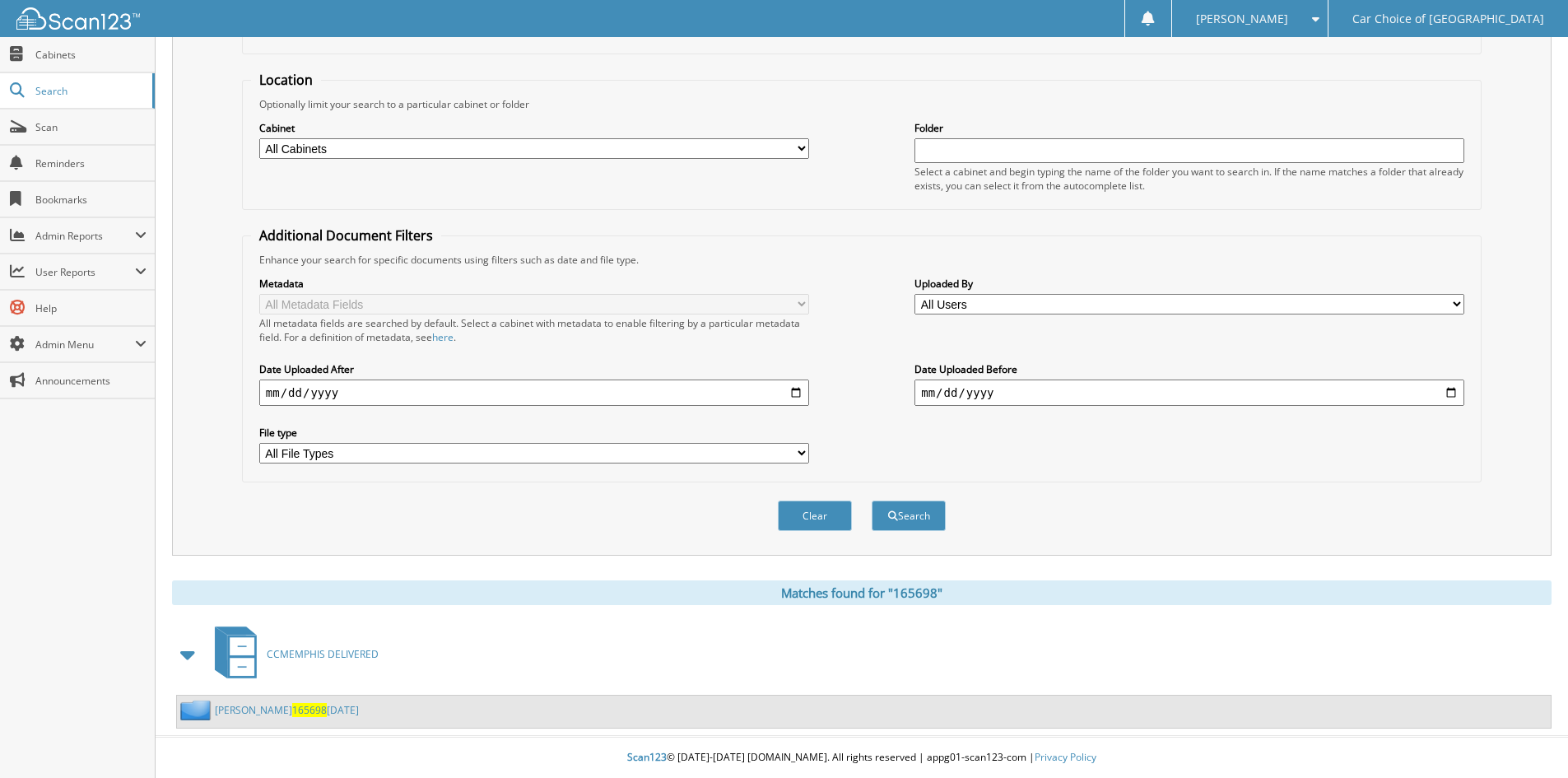
click at [248, 710] on link "[PERSON_NAME] 165698 [DATE]" at bounding box center [286, 709] width 144 height 14
